Goal: Information Seeking & Learning: Learn about a topic

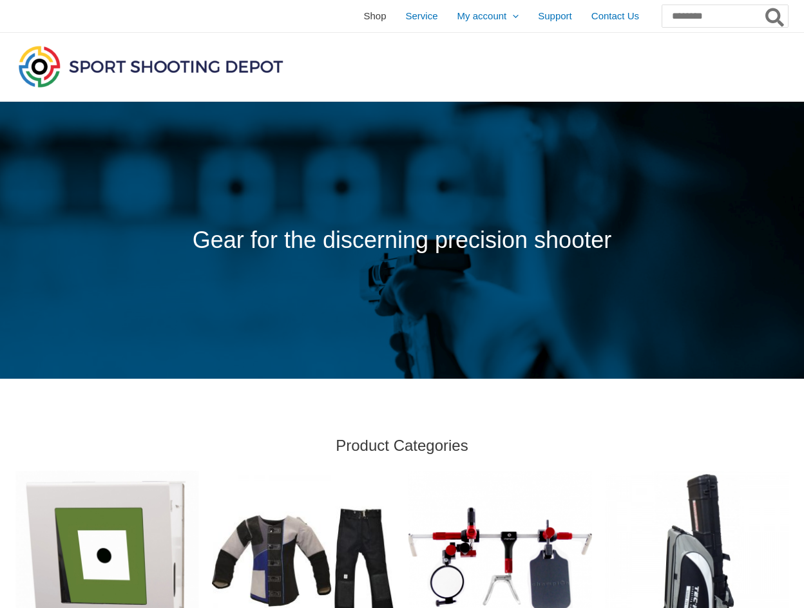
click at [363, 17] on span "Shop" at bounding box center [374, 16] width 23 height 32
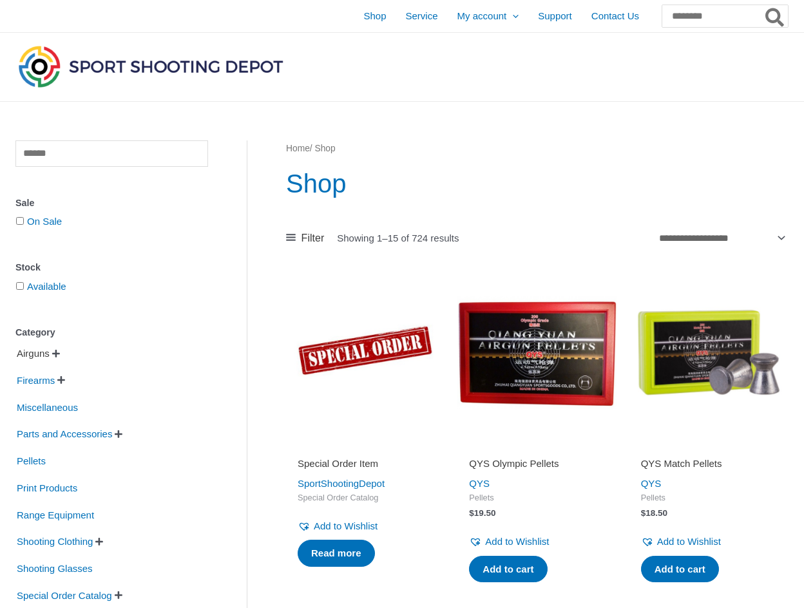
click at [35, 353] on span "Airguns" at bounding box center [32, 354] width 35 height 22
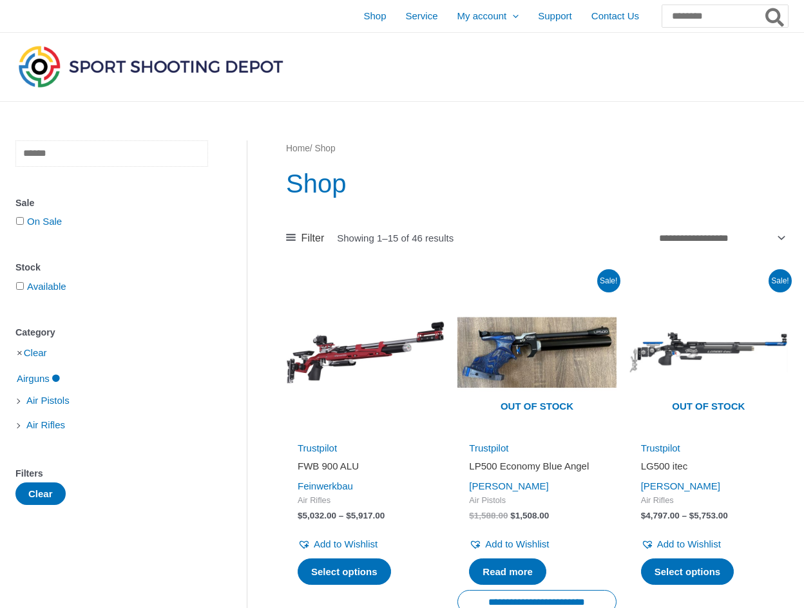
click at [80, 158] on input "text" at bounding box center [111, 153] width 193 height 26
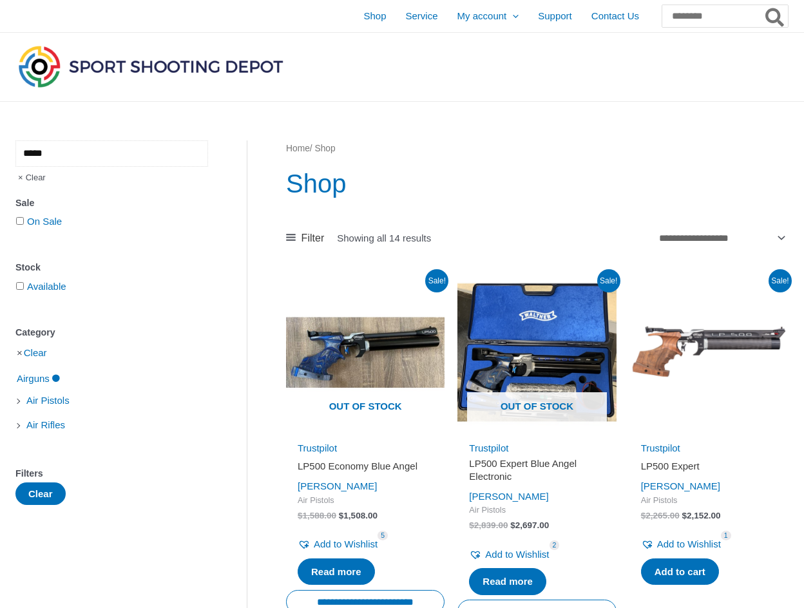
type input "*****"
click at [671, 13] on input "Search for:" at bounding box center [724, 16] width 127 height 23
click at [48, 427] on span "Air Rifles" at bounding box center [45, 425] width 41 height 22
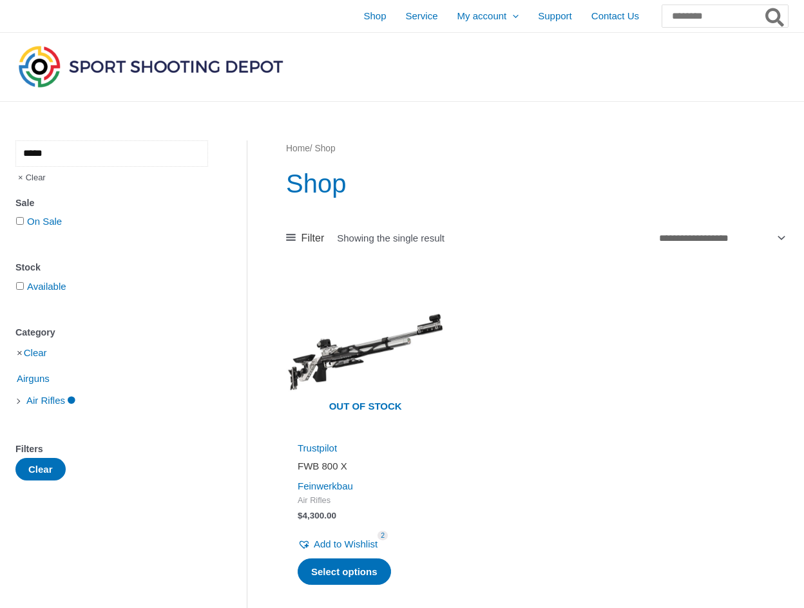
drag, startPoint x: 79, startPoint y: 148, endPoint x: 88, endPoint y: 156, distance: 11.8
click at [88, 156] on input "*****" at bounding box center [111, 153] width 193 height 26
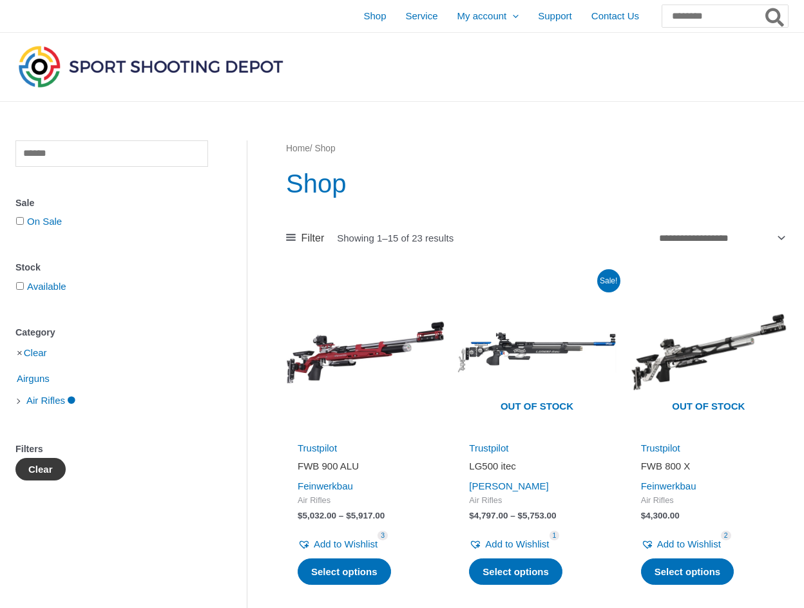
click at [29, 466] on button "Clear" at bounding box center [40, 469] width 50 height 23
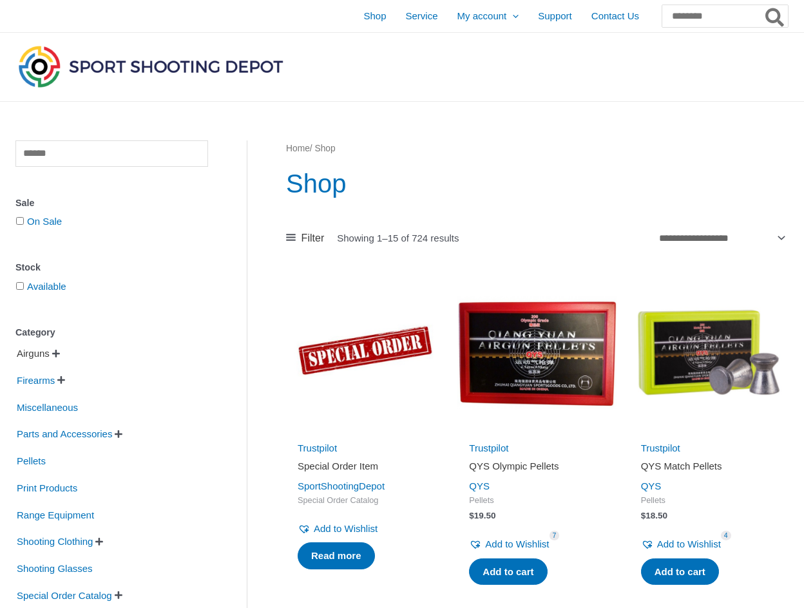
click at [41, 354] on span "Airguns" at bounding box center [32, 354] width 35 height 22
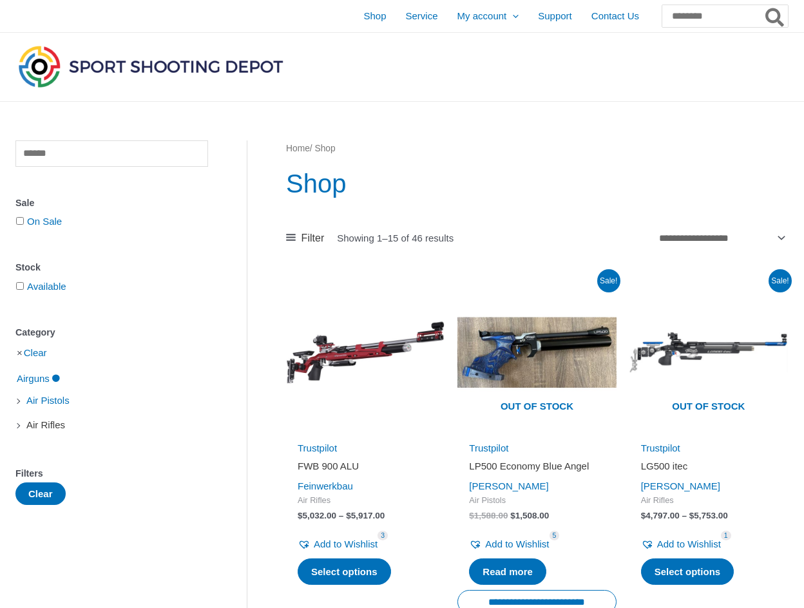
click at [54, 424] on span "Air Rifles" at bounding box center [45, 425] width 41 height 22
